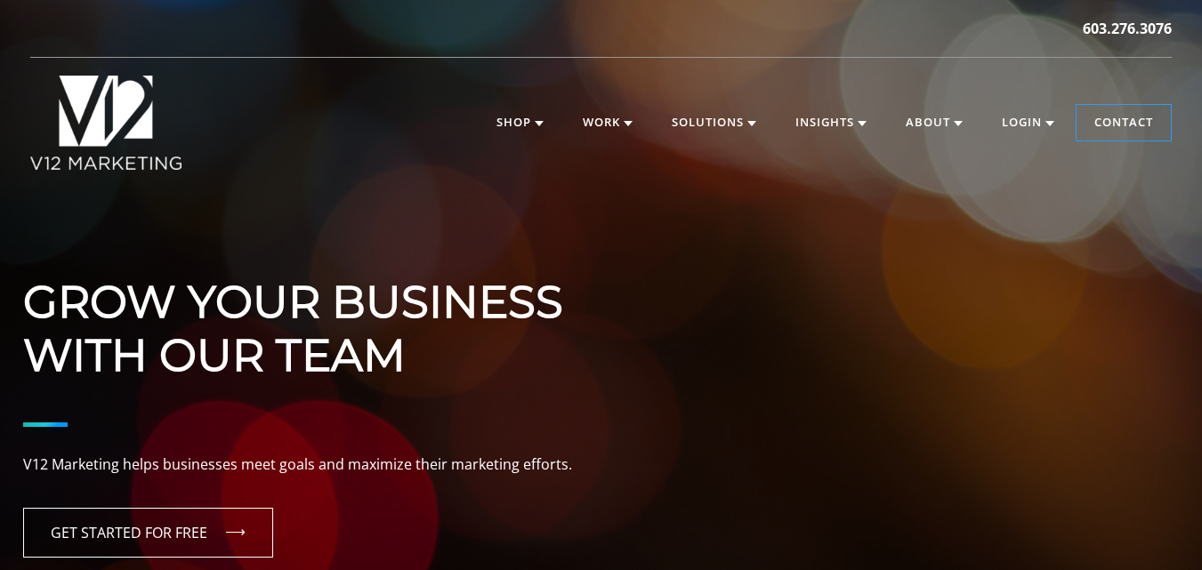
click at [1102, 105] on link "Contact" at bounding box center [1123, 123] width 94 height 36
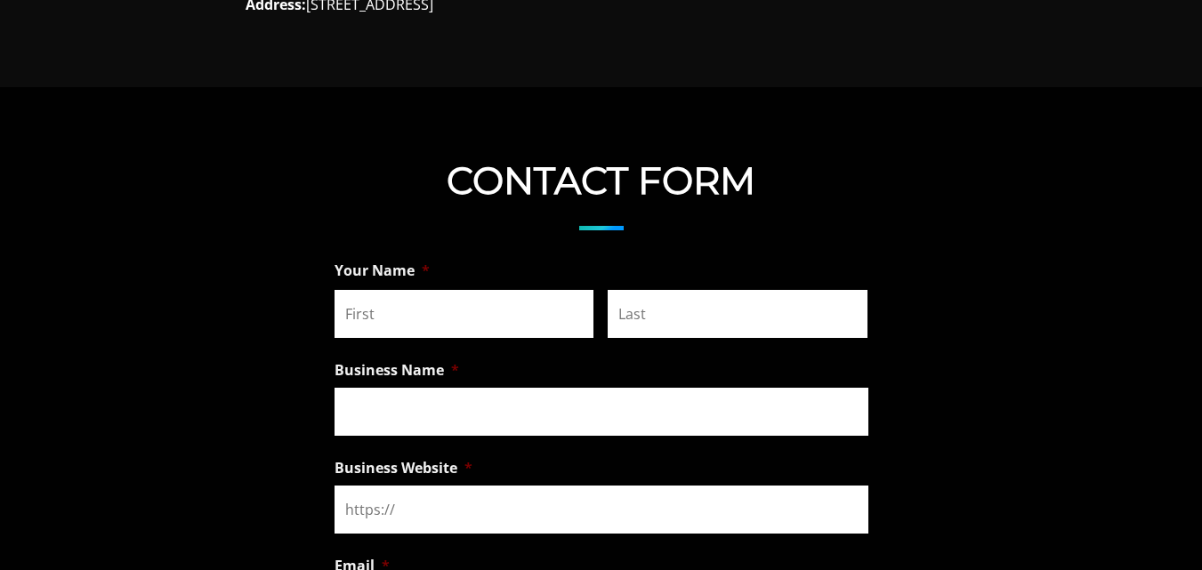
click at [355, 296] on input "First" at bounding box center [464, 314] width 260 height 48
type input "Harshit"
type input "Bhootra"
type input "Harshit Bhootra"
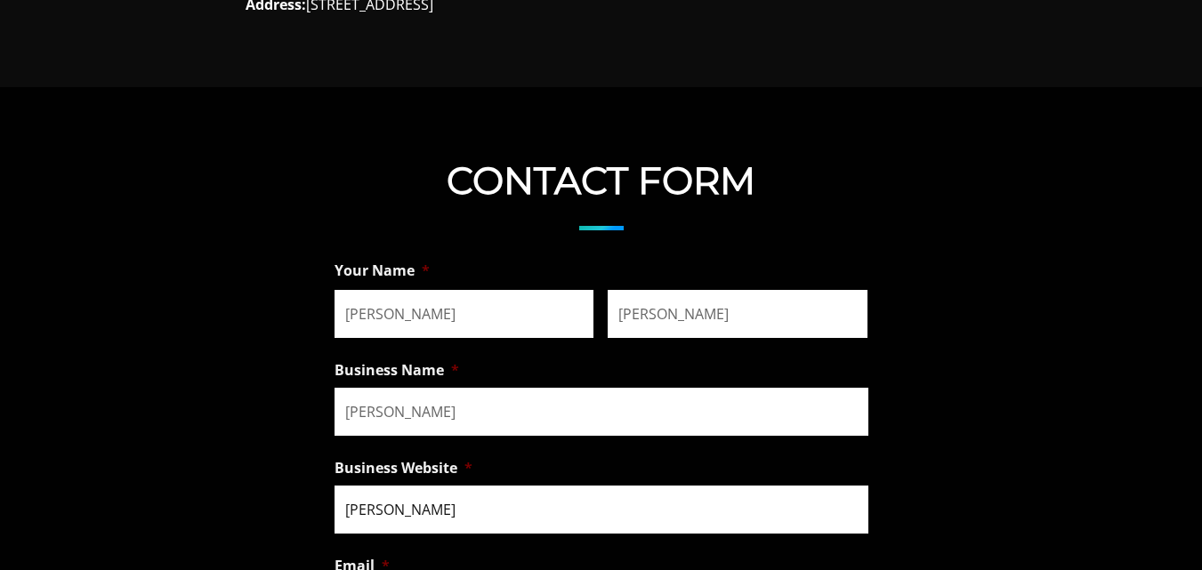
type input "info@harshitbhootra.com"
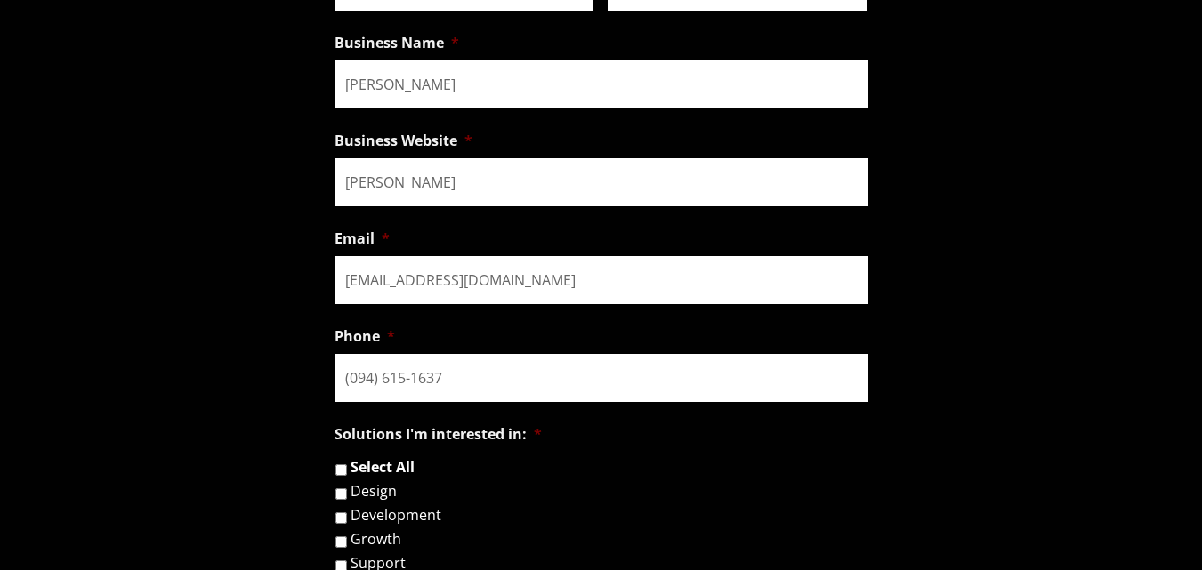
scroll to position [1745, 0]
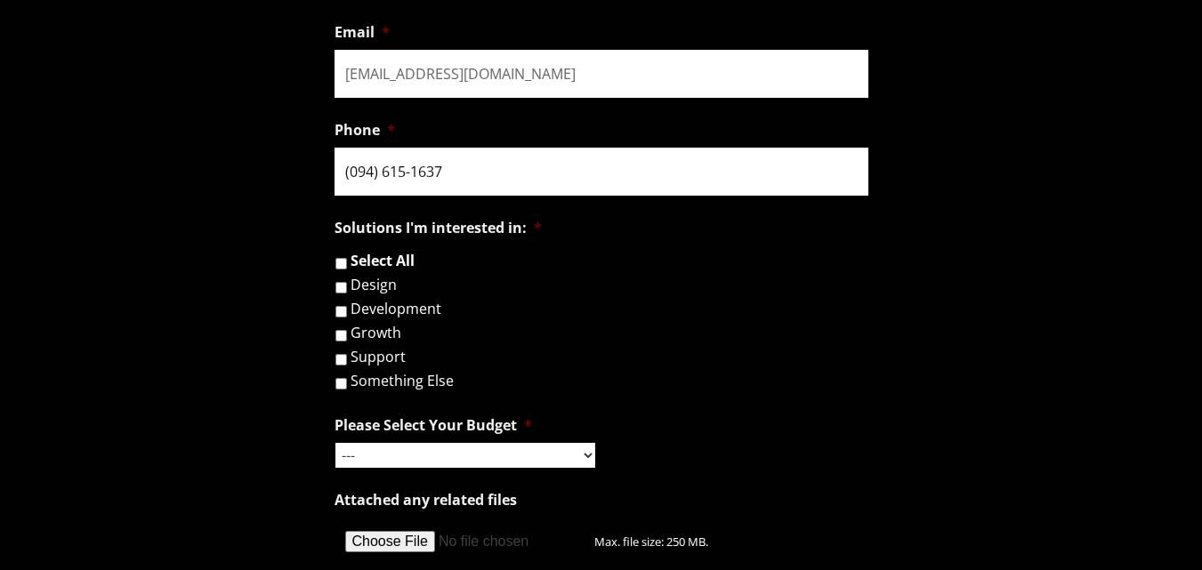
click at [362, 173] on input "(094) 615-1637" at bounding box center [601, 172] width 534 height 48
click at [360, 172] on input "(094) 615-1637" at bounding box center [601, 172] width 534 height 48
click at [438, 165] on input "(946) 151-637_" at bounding box center [601, 172] width 534 height 48
type input "(946) 151-6374"
click at [354, 287] on label "Design" at bounding box center [373, 285] width 46 height 14
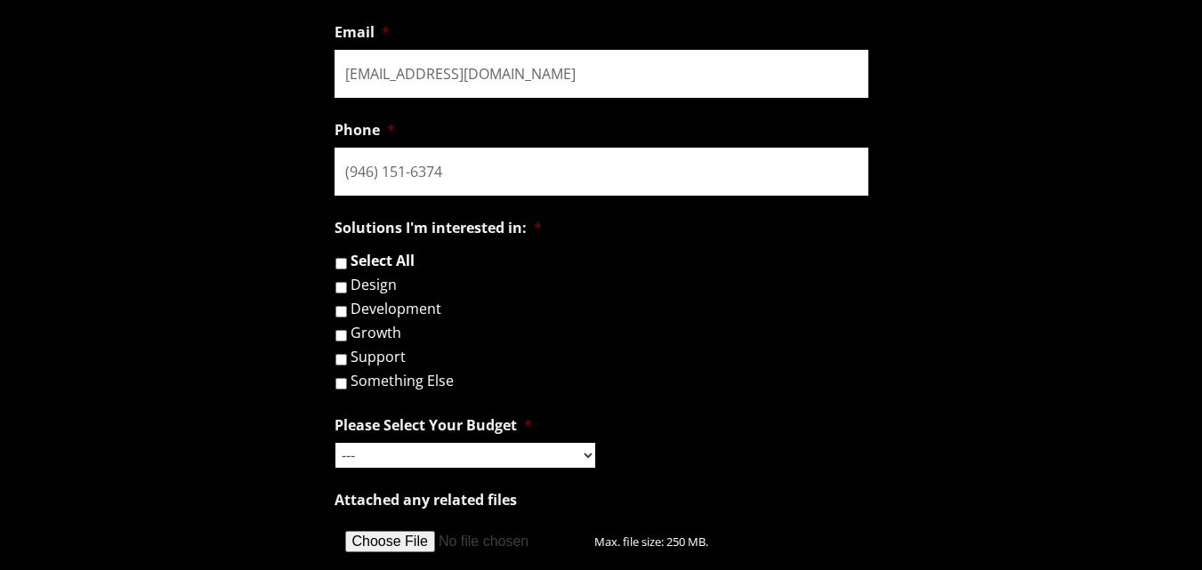
click at [347, 287] on input "Design" at bounding box center [341, 288] width 12 height 12
checkbox input "true"
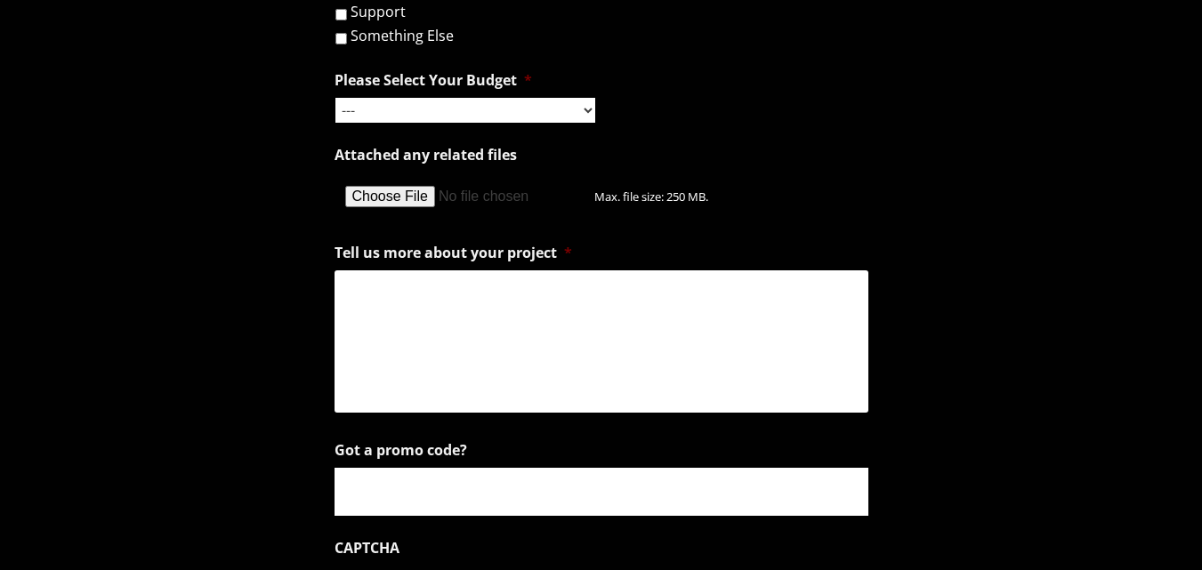
scroll to position [2101, 0]
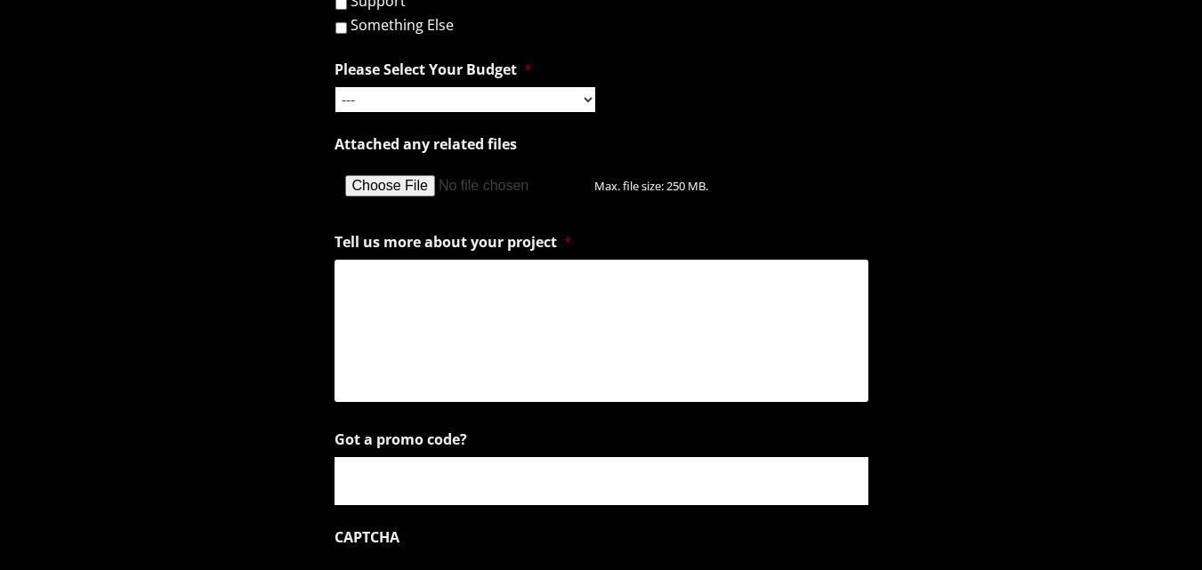
click at [435, 94] on select "--- Hourly Support: $100 / Hour Less than $1,000 $1,000 - $5,000 $5,000 - $20,0…" at bounding box center [465, 99] width 260 height 25
select select "$1,000 - $5,000"
click at [335, 87] on select "--- Hourly Support: $100 / Hour Less than $1,000 $1,000 - $5,000 $5,000 - $20,0…" at bounding box center [465, 99] width 260 height 25
click at [408, 289] on textarea "Tell us more about your project *" at bounding box center [601, 331] width 534 height 142
drag, startPoint x: 17, startPoint y: 269, endPoint x: 31, endPoint y: 269, distance: 14.2
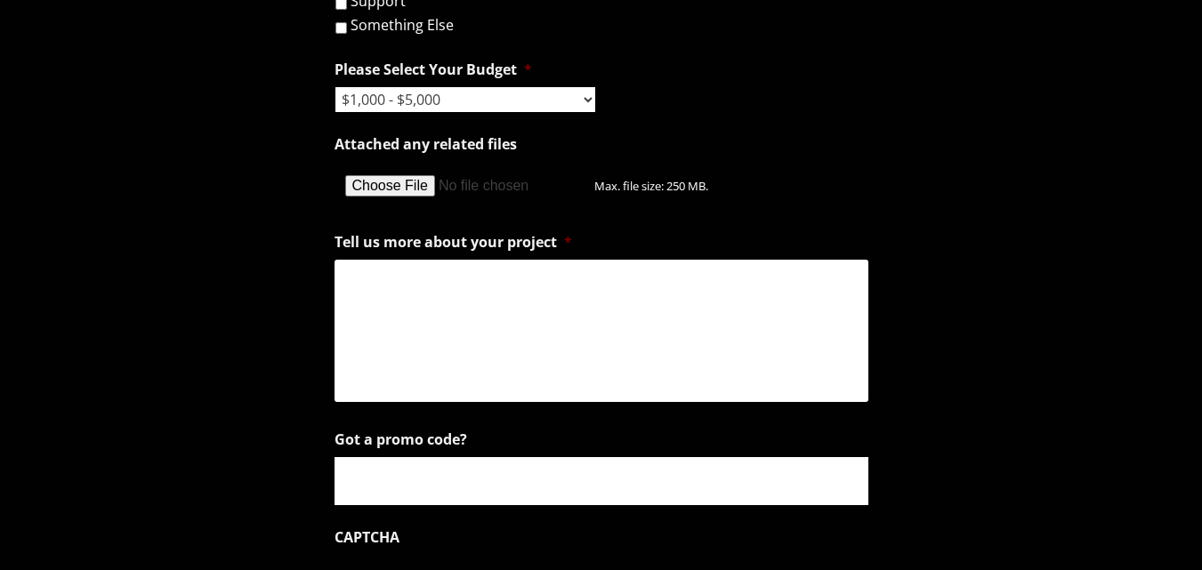
click at [17, 269] on form "Your Name * Harshit First Bhootra Last Business Name * Harshit Bhootra Business…" at bounding box center [601, 32] width 1202 height 1338
click at [533, 335] on textarea "Tell us more about your project *" at bounding box center [601, 331] width 534 height 142
paste textarea "Hello, Team at XXX, I wanted to follow up regarding your website design needs. …"
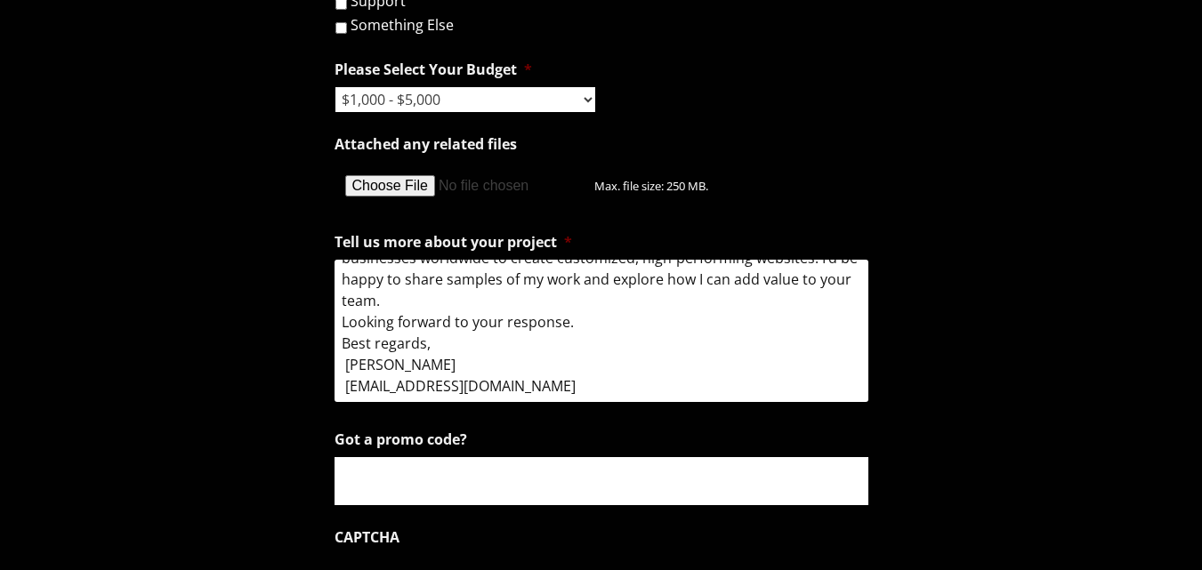
scroll to position [0, 0]
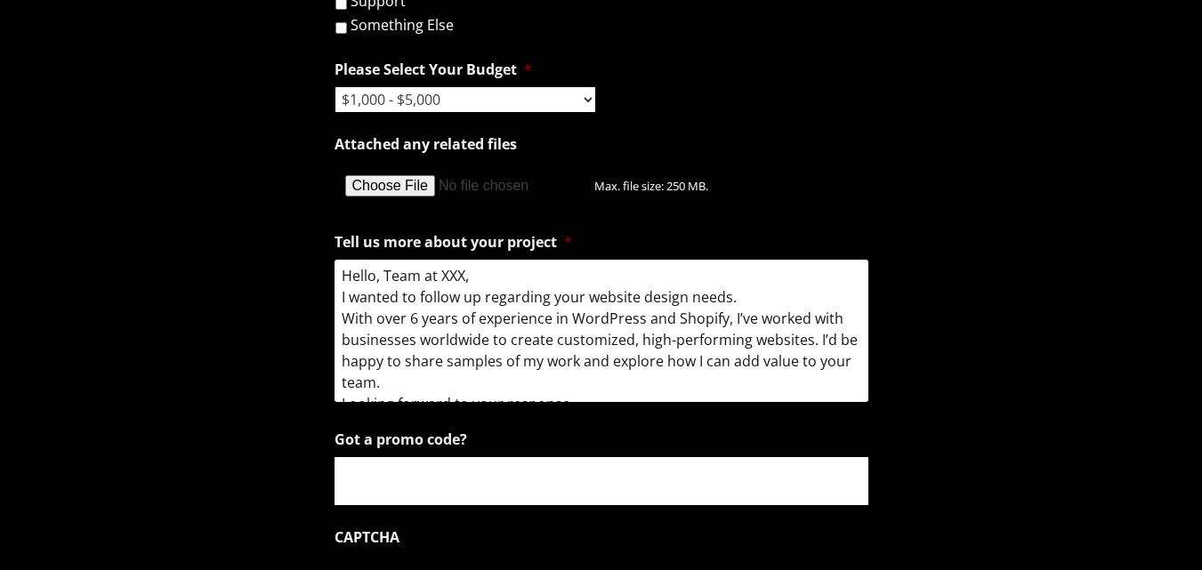
click at [451, 271] on textarea "Hello, Team at XXX, I wanted to follow up regarding your website design needs. …" at bounding box center [601, 331] width 534 height 142
paste textarea "V12 Marketing"
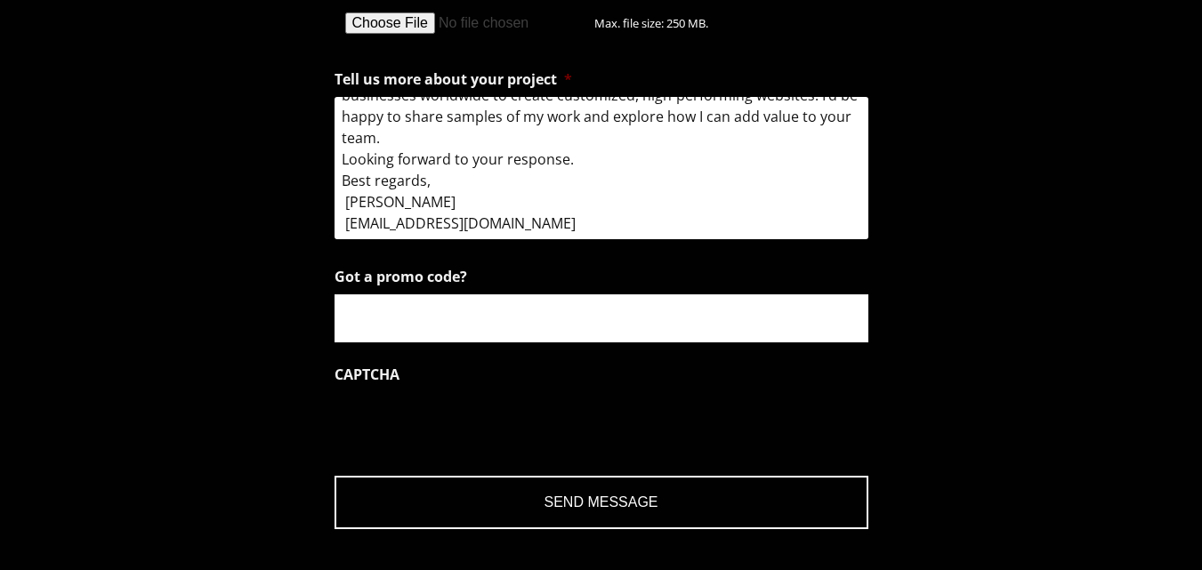
scroll to position [2279, 0]
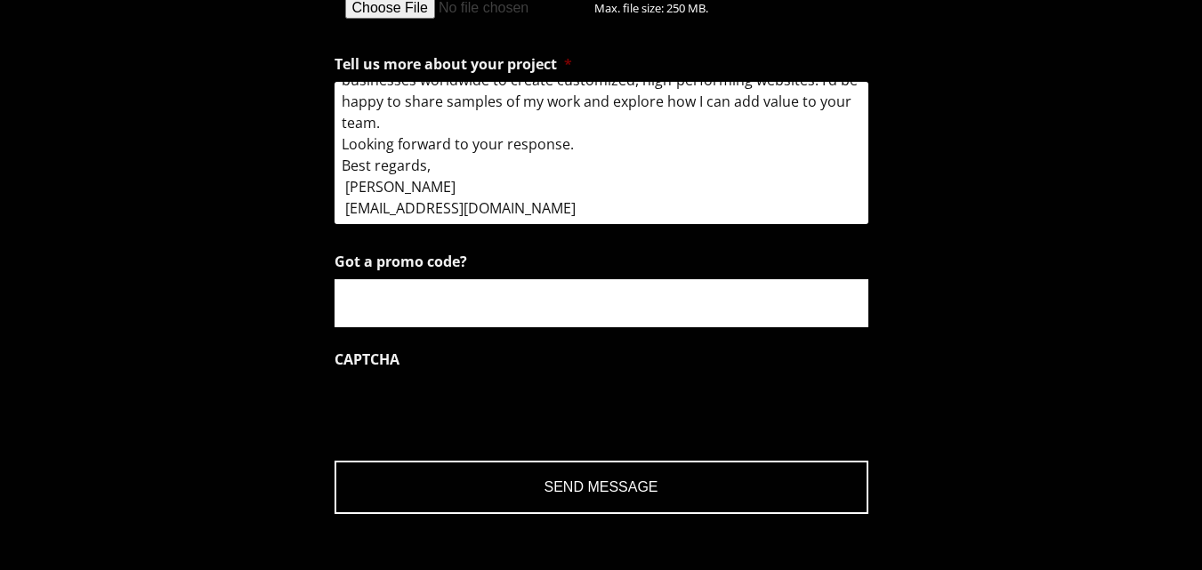
type textarea "Hello, Team at V12 Marketing, I wanted to follow up regarding your website desi…"
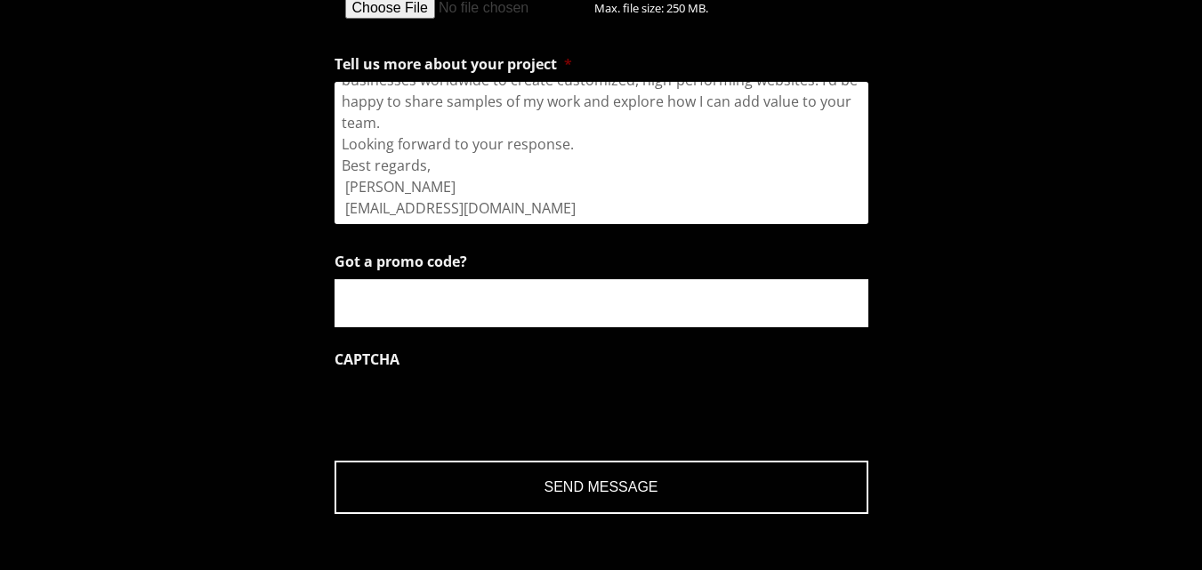
drag, startPoint x: 452, startPoint y: 285, endPoint x: 360, endPoint y: 440, distance: 180.6
click at [662, 485] on input "Send Message" at bounding box center [601, 487] width 534 height 53
click at [624, 487] on input "Send Message" at bounding box center [601, 487] width 534 height 53
click at [591, 489] on input "Send Message" at bounding box center [601, 487] width 534 height 53
